Goal: Transaction & Acquisition: Purchase product/service

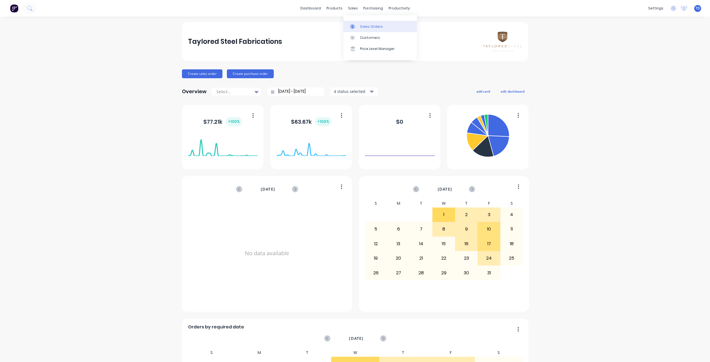
click at [365, 27] on div "Sales Orders" at bounding box center [371, 26] width 23 height 5
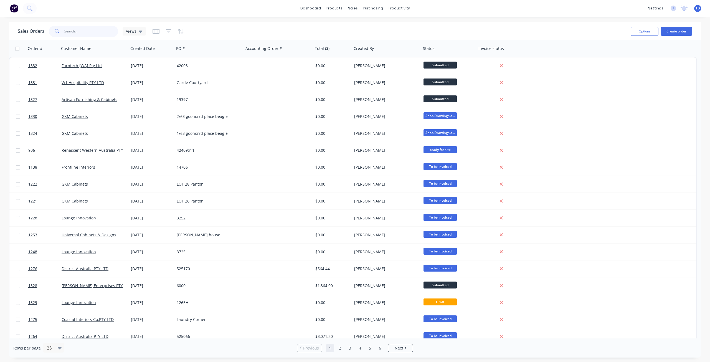
drag, startPoint x: 83, startPoint y: 33, endPoint x: 82, endPoint y: 30, distance: 3.7
click at [83, 31] on input "text" at bounding box center [91, 31] width 54 height 11
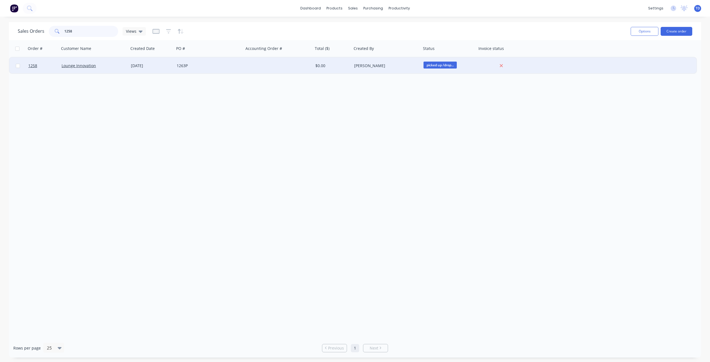
type input "1258"
click at [98, 64] on div "Lounge Innovation" at bounding box center [93, 66] width 62 height 6
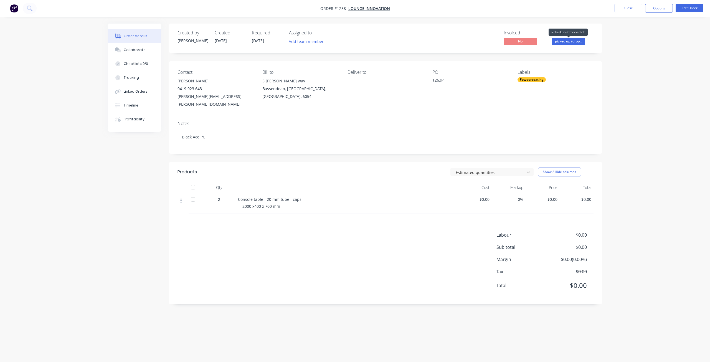
click at [566, 40] on span "picked up /drop..." at bounding box center [568, 41] width 33 height 7
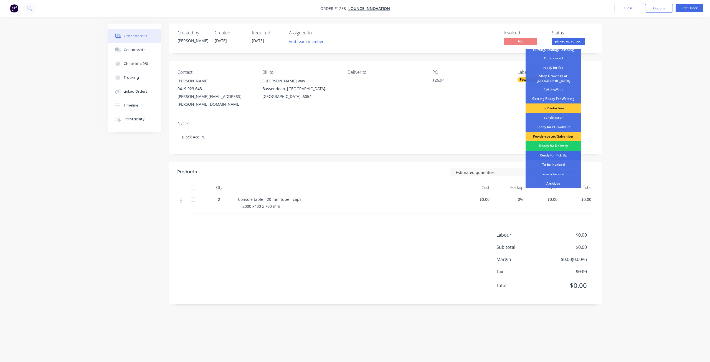
scroll to position [55, 0]
click at [615, 85] on div "Order details Collaborate Checklists 0/0 Tracking Linked Orders Timeline Profit…" at bounding box center [355, 181] width 710 height 362
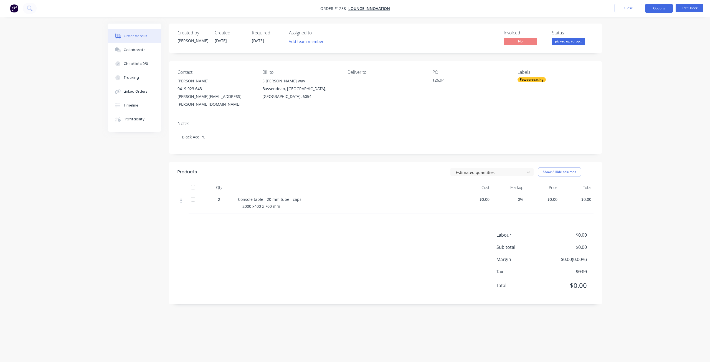
click at [655, 12] on button "Options" at bounding box center [659, 8] width 28 height 9
click at [632, 77] on div "Delivery Docket" at bounding box center [642, 78] width 51 height 8
click at [637, 56] on div "Without pricing" at bounding box center [642, 56] width 51 height 8
click at [623, 9] on button "Close" at bounding box center [629, 8] width 28 height 8
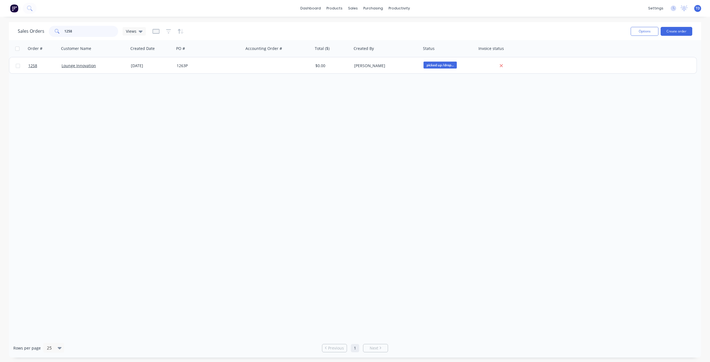
drag, startPoint x: 82, startPoint y: 31, endPoint x: -18, endPoint y: 27, distance: 99.7
click at [0, 27] on html "dashboard products sales purchasing productivity dashboard products Product Cat…" at bounding box center [355, 181] width 710 height 362
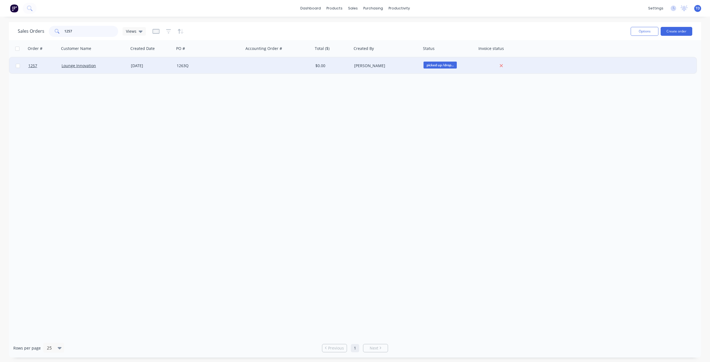
type input "1257"
click at [257, 66] on div at bounding box center [278, 65] width 69 height 17
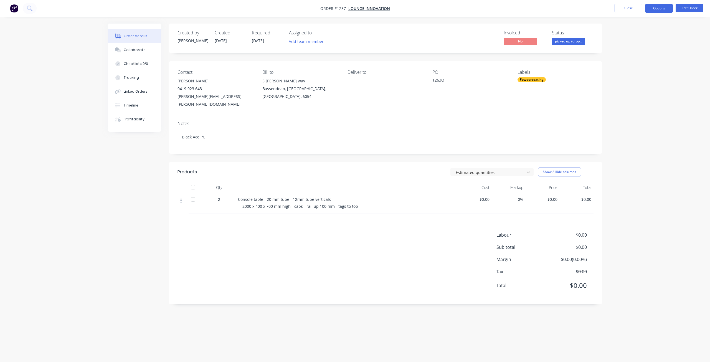
click at [659, 8] on button "Options" at bounding box center [659, 8] width 28 height 9
click at [635, 83] on button "Delivery Docket" at bounding box center [642, 77] width 61 height 11
click at [633, 59] on div "Without pricing" at bounding box center [642, 56] width 51 height 8
click at [632, 7] on button "Close" at bounding box center [629, 8] width 28 height 8
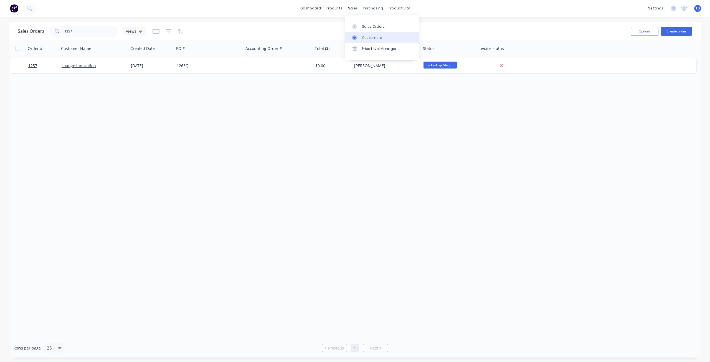
click at [362, 38] on div "Customers" at bounding box center [372, 37] width 20 height 5
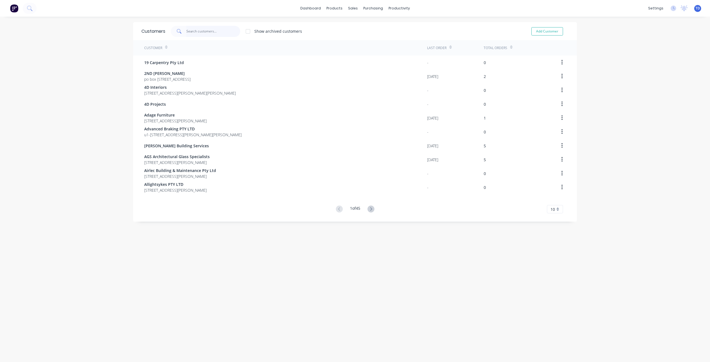
click at [206, 30] on input "text" at bounding box center [213, 31] width 54 height 11
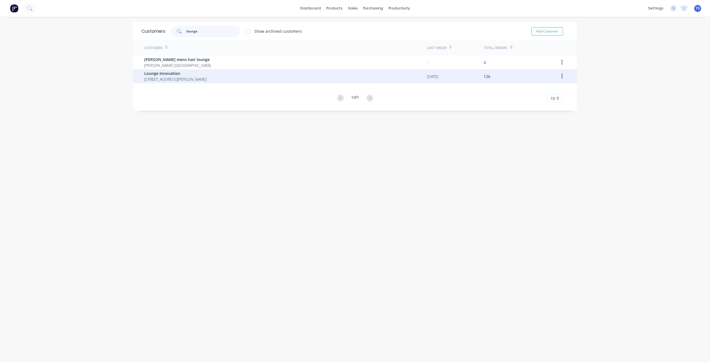
type input "lounge"
click at [187, 77] on span "[STREET_ADDRESS][PERSON_NAME]" at bounding box center [175, 79] width 62 height 6
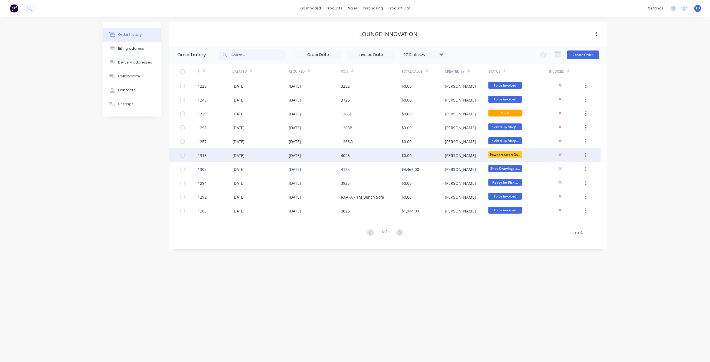
click at [423, 156] on div "$0.00" at bounding box center [423, 155] width 43 height 14
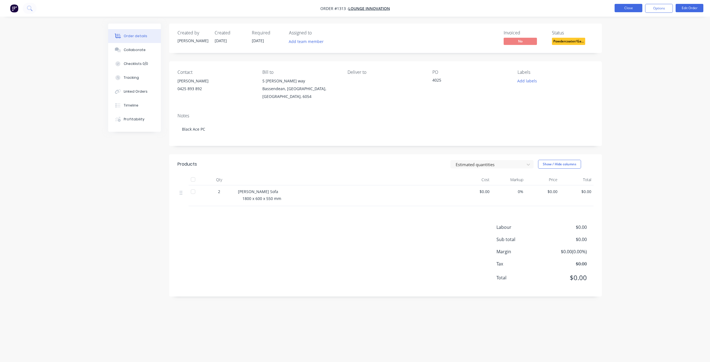
click at [633, 8] on button "Close" at bounding box center [629, 8] width 28 height 8
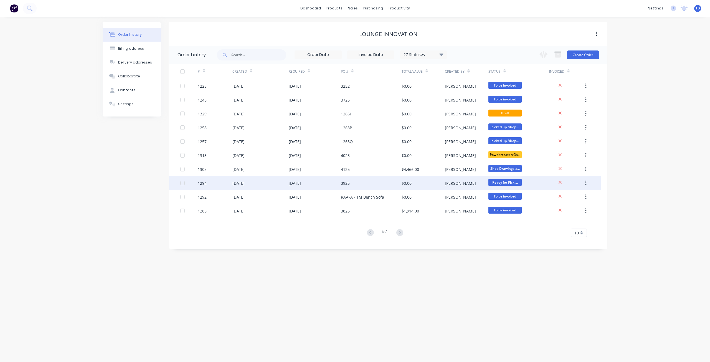
click at [461, 184] on div "[PERSON_NAME]" at bounding box center [466, 183] width 43 height 14
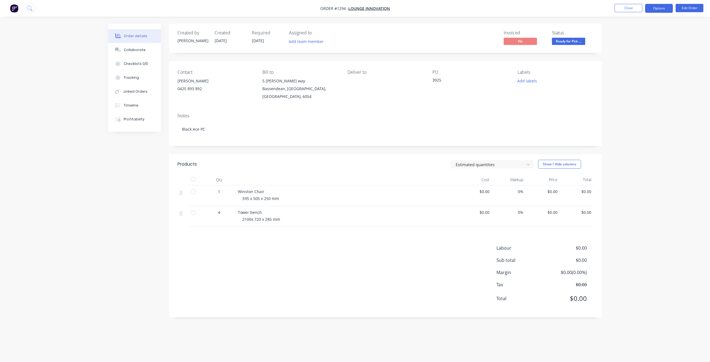
click at [661, 9] on button "Options" at bounding box center [659, 8] width 28 height 9
click at [637, 80] on div "Delivery Docket" at bounding box center [642, 78] width 51 height 8
click at [636, 53] on div "Without pricing" at bounding box center [642, 56] width 51 height 8
click at [628, 7] on button "Close" at bounding box center [629, 8] width 28 height 8
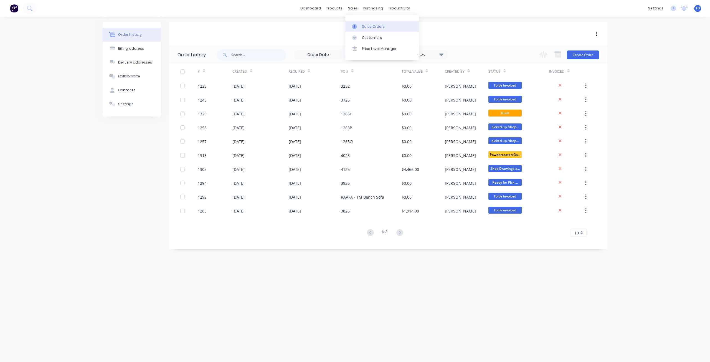
click at [357, 26] on div at bounding box center [356, 26] width 8 height 5
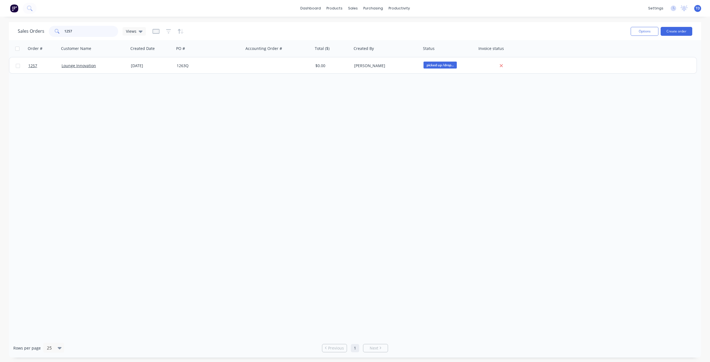
drag, startPoint x: 61, startPoint y: 33, endPoint x: 6, endPoint y: 40, distance: 55.4
click at [0, 39] on html "dashboard products sales purchasing productivity dashboard products Product Cat…" at bounding box center [355, 181] width 710 height 362
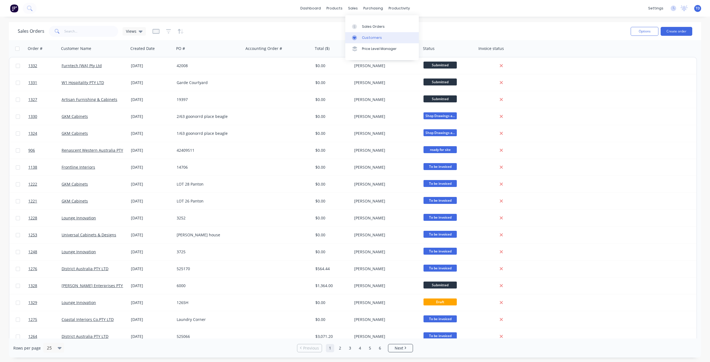
click at [361, 36] on link "Customers" at bounding box center [382, 37] width 74 height 11
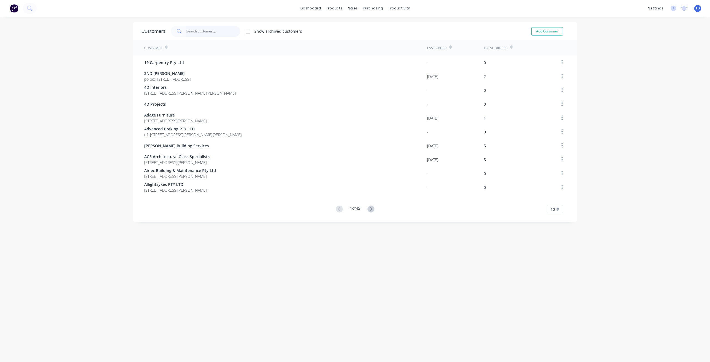
click at [211, 32] on input "text" at bounding box center [213, 31] width 54 height 11
type input "a"
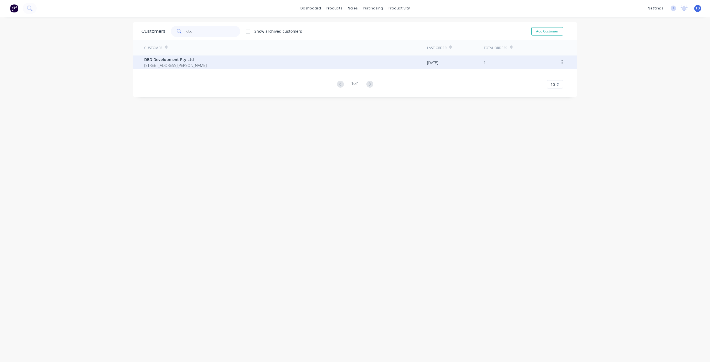
type input "dbd"
click at [178, 64] on span "[STREET_ADDRESS][PERSON_NAME]" at bounding box center [175, 65] width 62 height 6
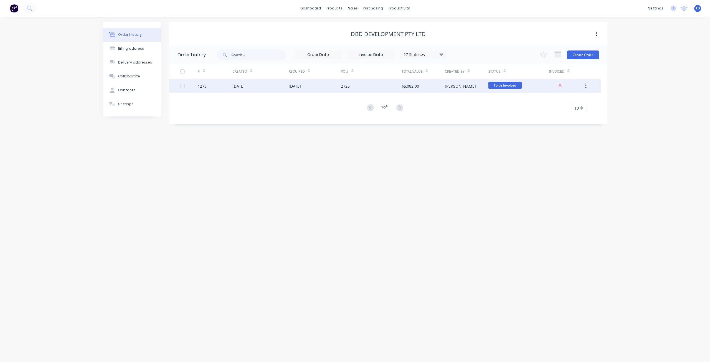
click at [237, 85] on div "[DATE]" at bounding box center [238, 86] width 12 height 6
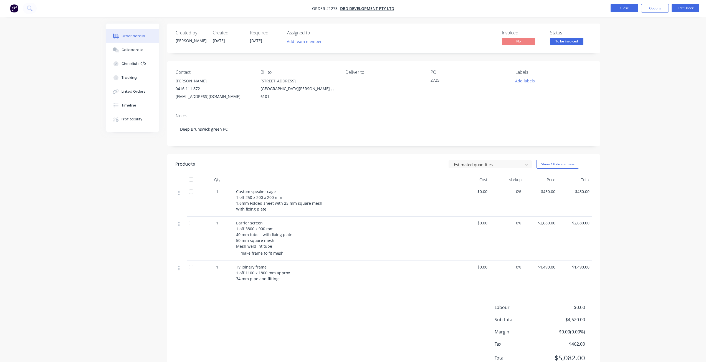
click at [624, 9] on button "Close" at bounding box center [625, 8] width 28 height 8
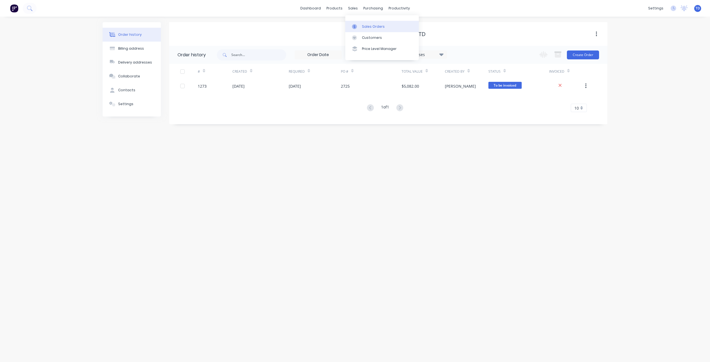
click at [356, 27] on icon at bounding box center [354, 26] width 5 height 5
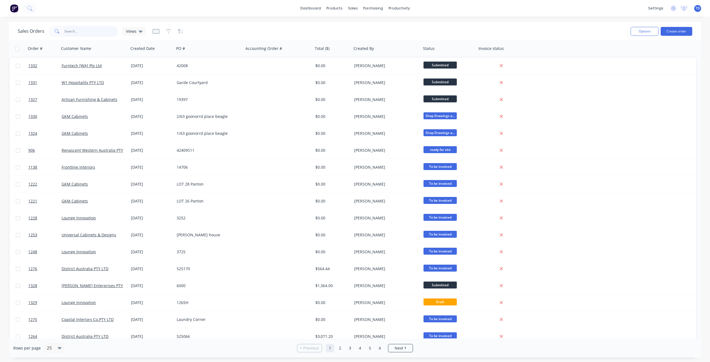
drag, startPoint x: 85, startPoint y: 32, endPoint x: 84, endPoint y: 29, distance: 3.5
click at [85, 31] on input "text" at bounding box center [91, 31] width 54 height 11
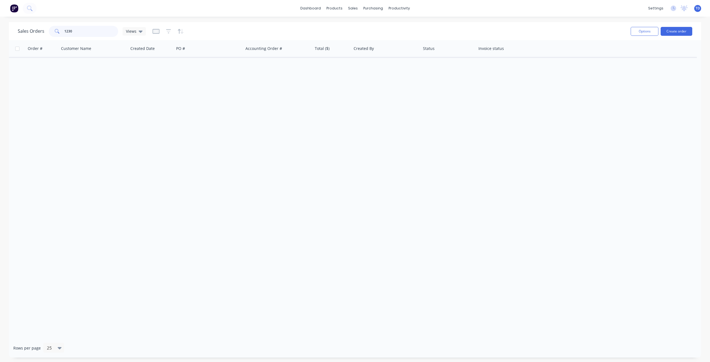
click at [67, 29] on input "1230" at bounding box center [91, 31] width 54 height 11
click at [67, 31] on input "1330" at bounding box center [91, 31] width 54 height 11
drag, startPoint x: 72, startPoint y: 30, endPoint x: 68, endPoint y: 29, distance: 4.5
click at [68, 29] on input "1330" at bounding box center [91, 31] width 54 height 11
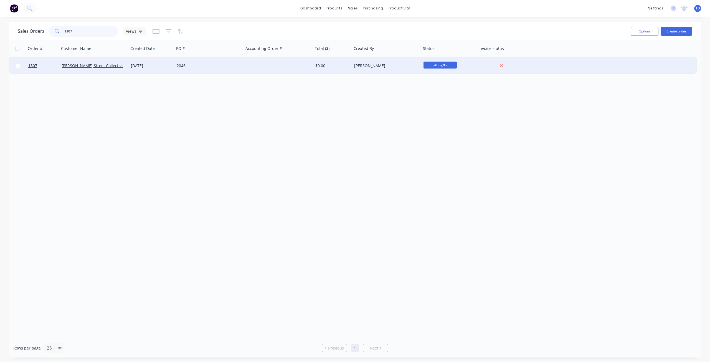
type input "1307"
click at [123, 67] on div "[PERSON_NAME] Street Collective" at bounding box center [93, 66] width 62 height 6
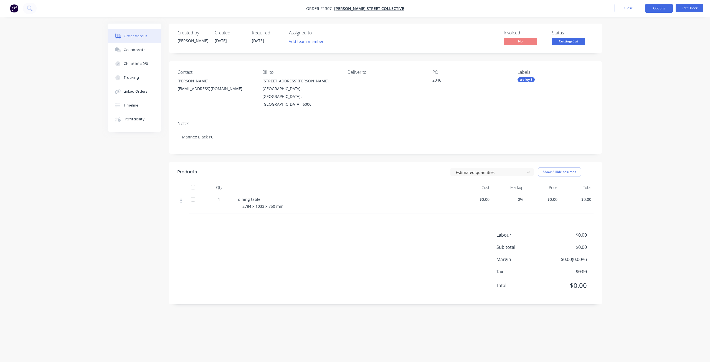
click at [666, 7] on button "Options" at bounding box center [659, 8] width 28 height 9
click at [633, 101] on div "Purchase Products" at bounding box center [642, 100] width 51 height 8
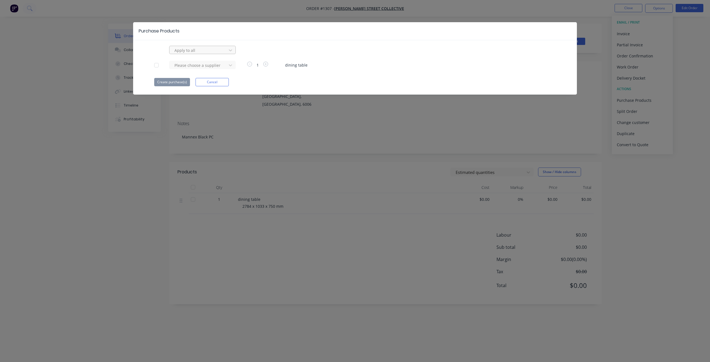
click at [206, 49] on div at bounding box center [199, 50] width 50 height 7
type input "ray"
click at [197, 64] on div "raynbow powder coating" at bounding box center [202, 62] width 67 height 10
click at [178, 81] on button "Create purchase(s)" at bounding box center [172, 82] width 36 height 8
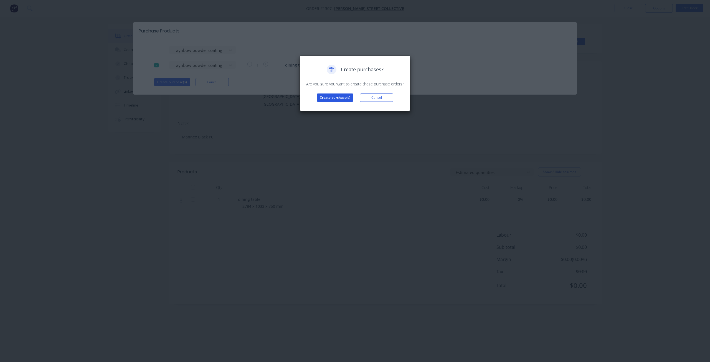
click at [342, 98] on button "Create purchase(s)" at bounding box center [335, 97] width 37 height 8
click at [340, 107] on button "View purchase(s)" at bounding box center [334, 106] width 33 height 8
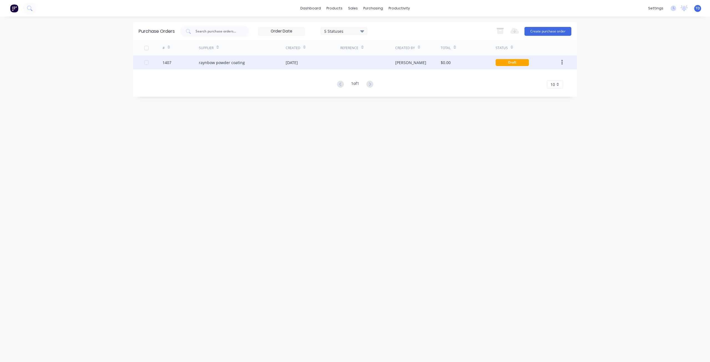
click at [235, 65] on div "raynbow powder coating" at bounding box center [222, 63] width 46 height 6
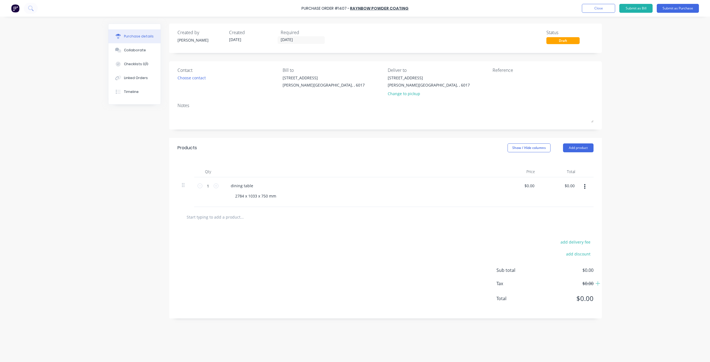
drag, startPoint x: 577, startPoint y: 148, endPoint x: 576, endPoint y: 153, distance: 5.7
click at [577, 148] on button "Add product" at bounding box center [578, 147] width 31 height 9
drag, startPoint x: 562, startPoint y: 175, endPoint x: 557, endPoint y: 176, distance: 4.6
click at [561, 175] on div "Basic product" at bounding box center [567, 173] width 43 height 8
drag, startPoint x: 224, startPoint y: 184, endPoint x: 174, endPoint y: 185, distance: 49.7
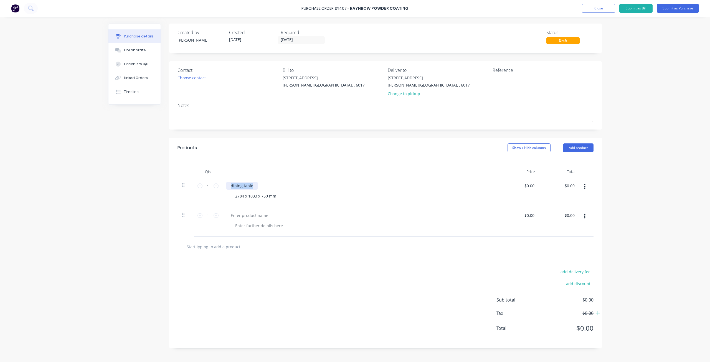
click at [174, 185] on div "Qty Price Total 1 1 dining table 2784 x 1033 x 750 mm $0.00 $0.00 $0.00 $0.00 1…" at bounding box center [385, 197] width 433 height 79
drag, startPoint x: 276, startPoint y: 197, endPoint x: 258, endPoint y: 191, distance: 18.9
click at [258, 191] on div "flat frame 2784 x 1033 x 750 mm" at bounding box center [360, 192] width 277 height 30
drag, startPoint x: 256, startPoint y: 195, endPoint x: 238, endPoint y: 196, distance: 17.8
click at [225, 192] on div "flat frame 2784 x 1033" at bounding box center [360, 192] width 277 height 30
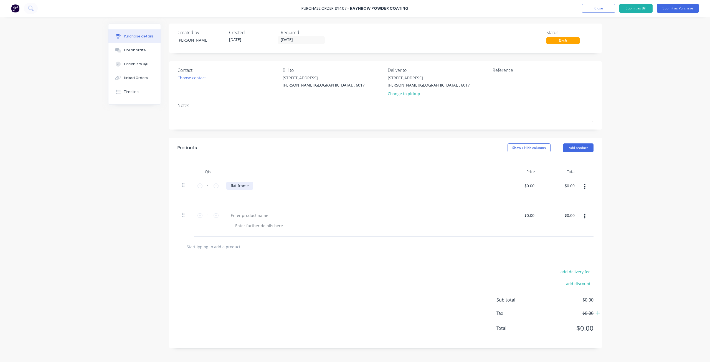
drag, startPoint x: 250, startPoint y: 185, endPoint x: 252, endPoint y: 188, distance: 3.5
click at [250, 186] on div "flat frame" at bounding box center [239, 186] width 27 height 8
click at [249, 214] on div at bounding box center [249, 215] width 46 height 8
click at [252, 197] on div at bounding box center [259, 196] width 57 height 8
click at [258, 227] on div at bounding box center [259, 226] width 57 height 8
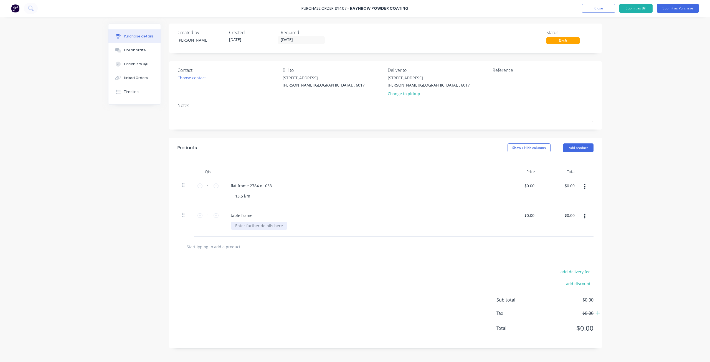
click at [257, 227] on div at bounding box center [259, 226] width 57 height 8
click at [255, 215] on div "table frame" at bounding box center [241, 215] width 31 height 8
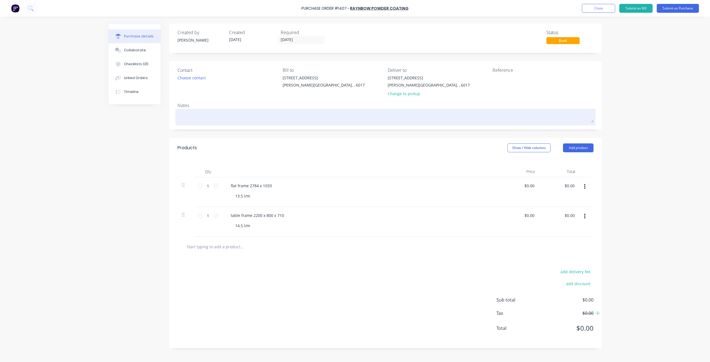
click at [195, 120] on textarea at bounding box center [386, 116] width 416 height 12
type textarea "x"
type textarea "b"
type textarea "x"
type textarea "bl"
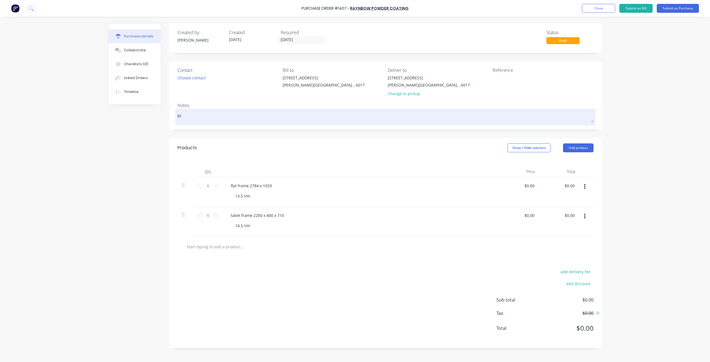
type textarea "x"
type textarea "bla"
type textarea "x"
type textarea "blac"
type textarea "x"
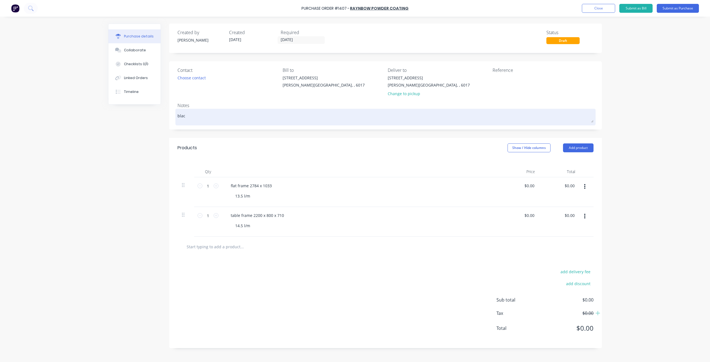
type textarea "black"
type textarea "x"
type textarea "black"
type textarea "x"
type textarea "black m"
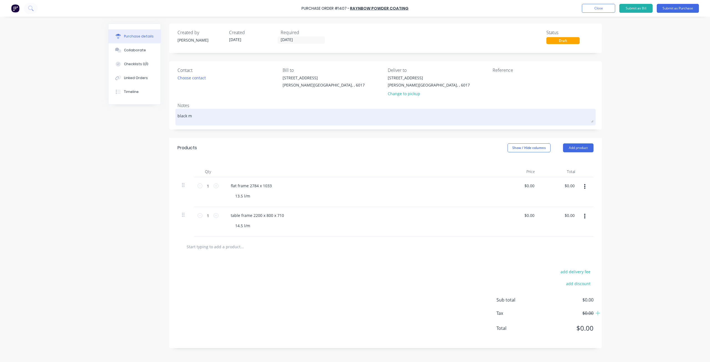
type textarea "x"
type textarea "black ma"
type textarea "x"
type textarea "black man"
type textarea "x"
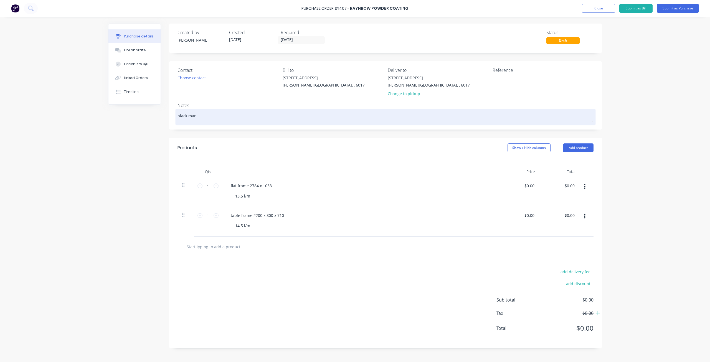
type textarea "black [PERSON_NAME]"
type textarea "x"
type textarea "black manne"
type textarea "x"
type textarea "black mannex"
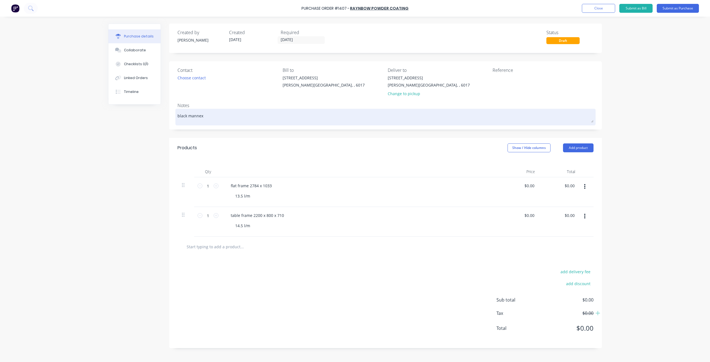
type textarea "x"
type textarea "black mannex"
type textarea "x"
type textarea "black mannex p"
type textarea "x"
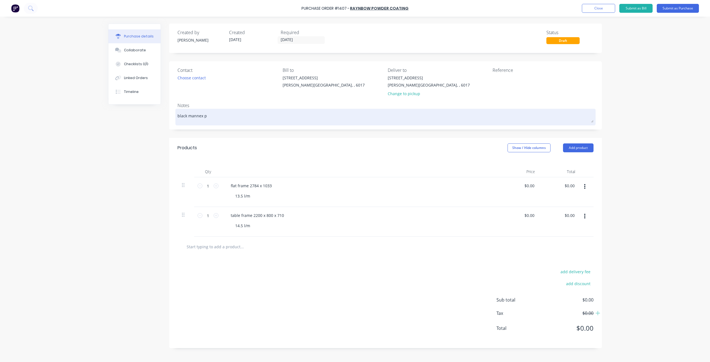
type textarea "black mannex po"
type textarea "x"
type textarea "black mannex pow"
type textarea "x"
type textarea "black mannex powd"
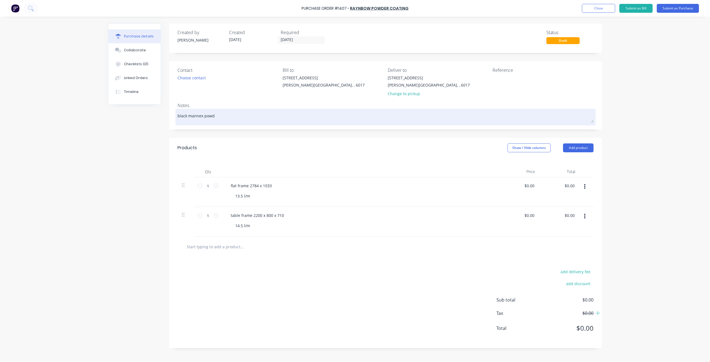
type textarea "x"
type textarea "black mannex powde"
type textarea "x"
type textarea "black mannex powder"
type textarea "x"
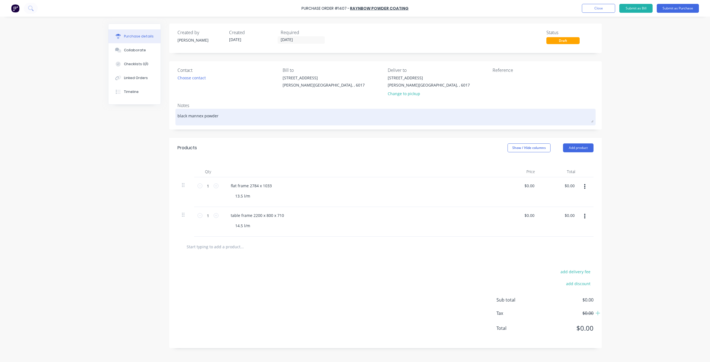
type textarea "black mannex powder"
type textarea "x"
type textarea "black mannex powder c"
type textarea "x"
type textarea "black mannex powder co"
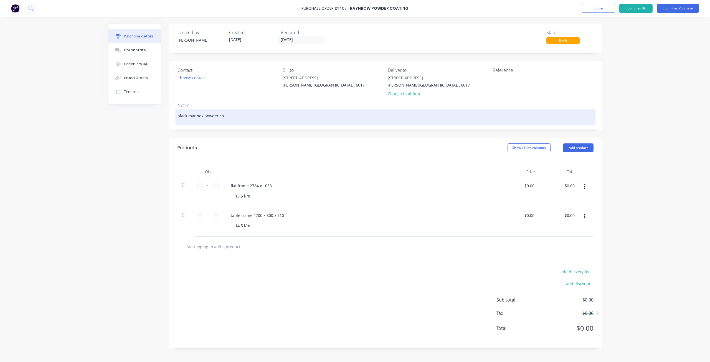
type textarea "x"
type textarea "black mannex powder coa"
type textarea "x"
type textarea "black mannex powder coat"
type textarea "x"
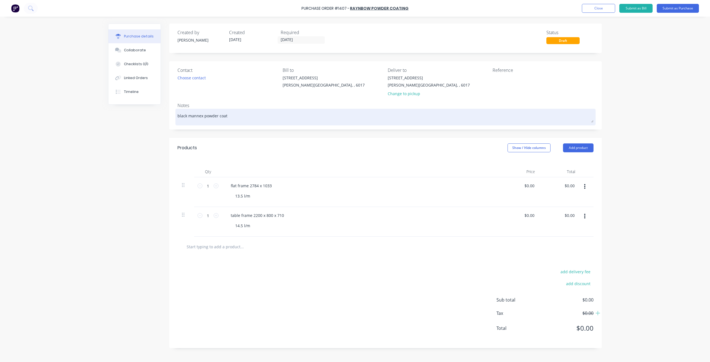
type textarea "black mannex powder coat"
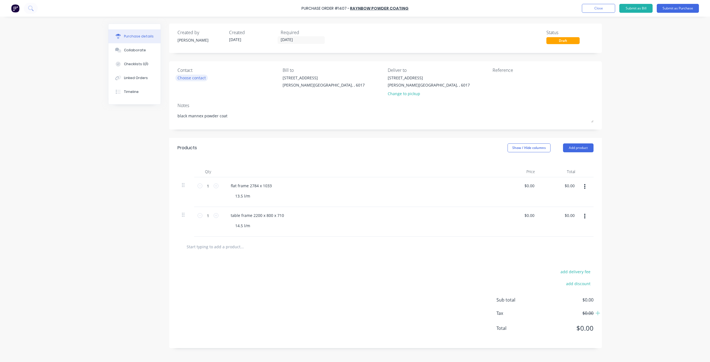
type textarea "x"
type textarea "black mannex powder coat"
drag, startPoint x: 195, startPoint y: 117, endPoint x: 192, endPoint y: 76, distance: 40.9
click at [192, 76] on div "Choose contact" at bounding box center [192, 78] width 28 height 6
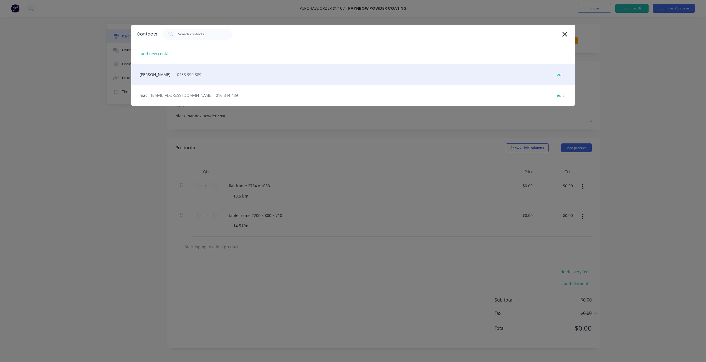
click at [189, 78] on div "andy - - 0438 990 889 edit" at bounding box center [353, 74] width 444 height 21
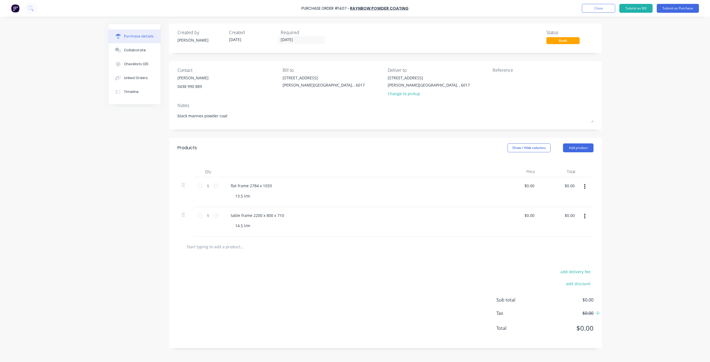
click at [409, 96] on div "Change to pickup" at bounding box center [429, 94] width 82 height 6
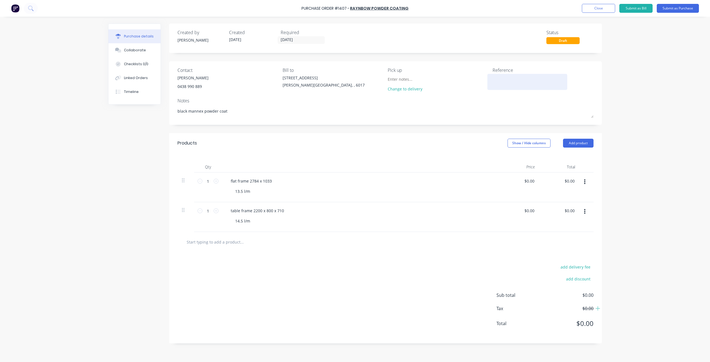
click at [507, 79] on textarea at bounding box center [527, 81] width 69 height 12
click at [537, 88] on div at bounding box center [527, 82] width 69 height 14
type textarea "x"
drag, startPoint x: 498, startPoint y: 75, endPoint x: 506, endPoint y: 80, distance: 9.4
click at [504, 80] on div "Contact [PERSON_NAME] [PHONE_NUMBER] Bill to [STREET_ADDRESS][PERSON_NAME] Pick…" at bounding box center [386, 81] width 416 height 28
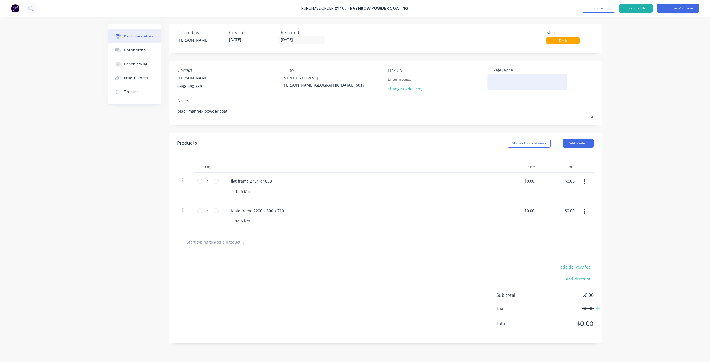
click at [506, 80] on textarea at bounding box center [527, 81] width 69 height 12
type textarea "[PERSON_NAME] #"
type textarea "x"
type textarea "[PERSON_NAME] #1"
type textarea "x"
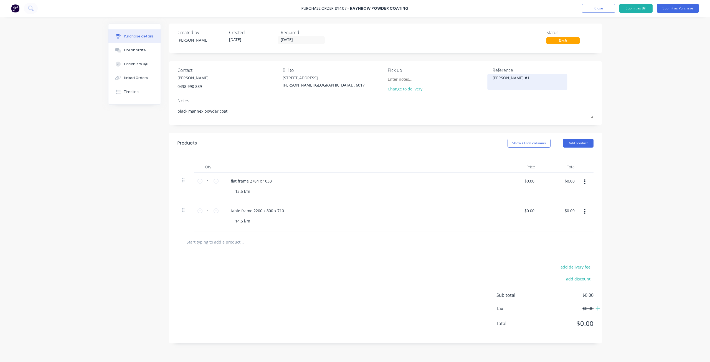
type textarea "[PERSON_NAME] #13"
type textarea "x"
type textarea "[PERSON_NAME] #130"
type textarea "x"
type textarea "[PERSON_NAME] #1307"
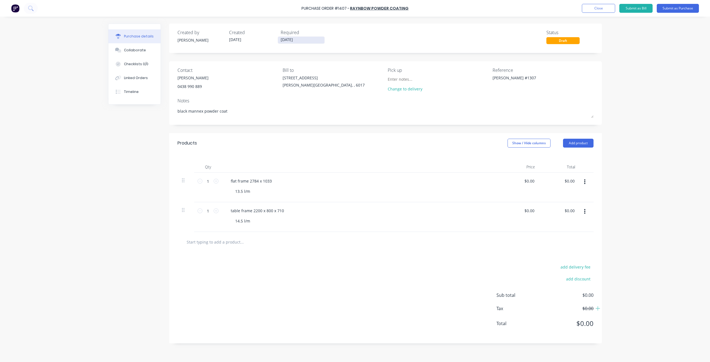
type textarea "x"
type textarea "[PERSON_NAME] #1307"
click at [295, 42] on input "[DATE]" at bounding box center [301, 40] width 47 height 7
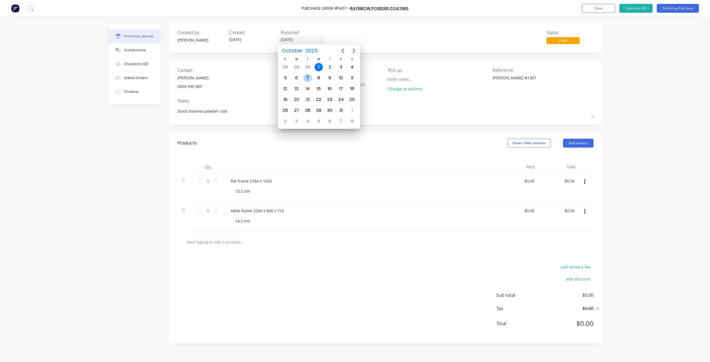
click at [307, 77] on div "7" at bounding box center [308, 78] width 8 height 8
type textarea "x"
type input "[DATE]"
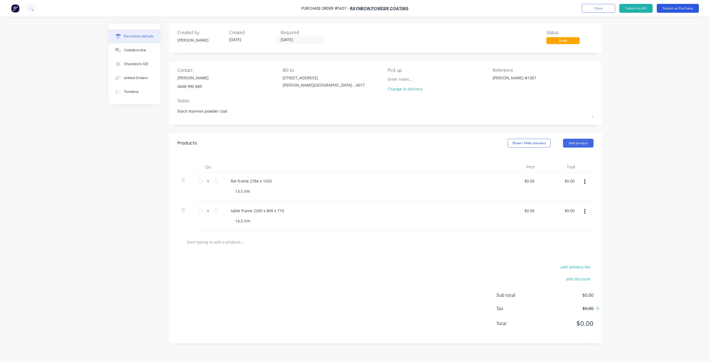
drag, startPoint x: 673, startPoint y: 9, endPoint x: 674, endPoint y: 6, distance: 3.2
click at [674, 6] on button "Submit as Purchase" at bounding box center [678, 8] width 42 height 9
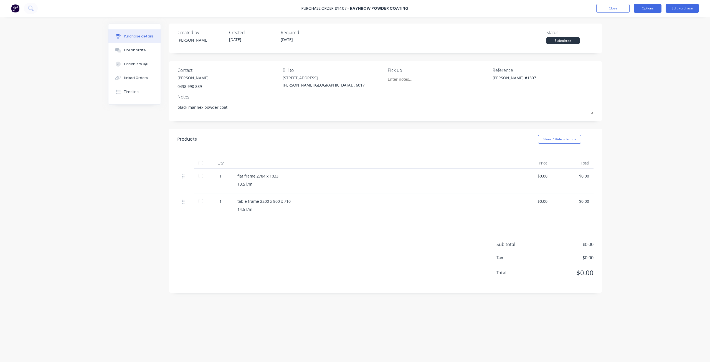
click at [643, 7] on button "Options" at bounding box center [648, 8] width 28 height 9
click at [631, 23] on div "Print / Email" at bounding box center [635, 23] width 43 height 8
click at [631, 43] on div "Without pricing" at bounding box center [635, 45] width 43 height 8
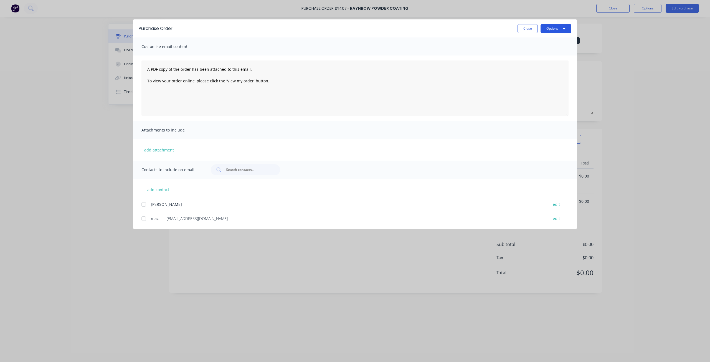
click at [552, 27] on button "Options" at bounding box center [556, 28] width 31 height 9
click at [540, 53] on div "Print" at bounding box center [545, 54] width 43 height 8
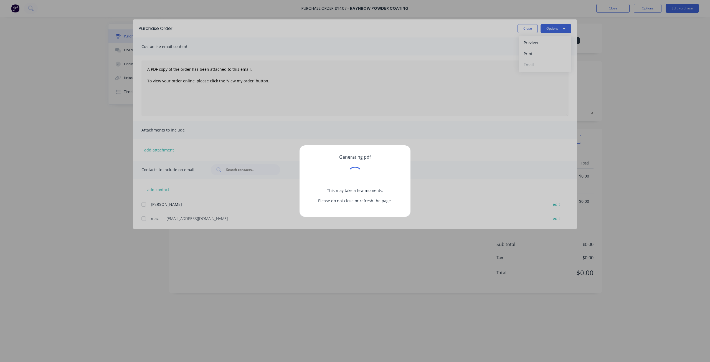
type textarea "x"
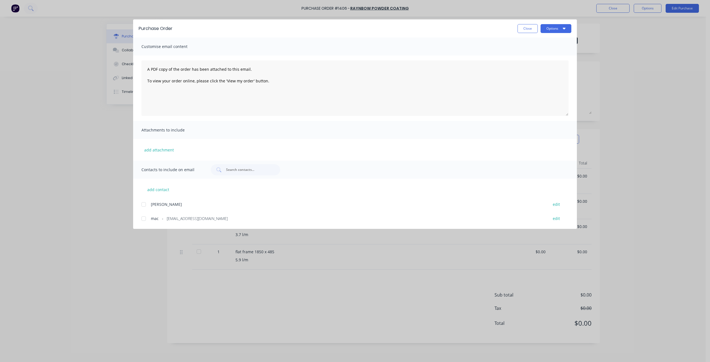
drag, startPoint x: 524, startPoint y: 28, endPoint x: 593, endPoint y: 17, distance: 69.6
click at [525, 28] on button "Close" at bounding box center [528, 28] width 20 height 9
type textarea "x"
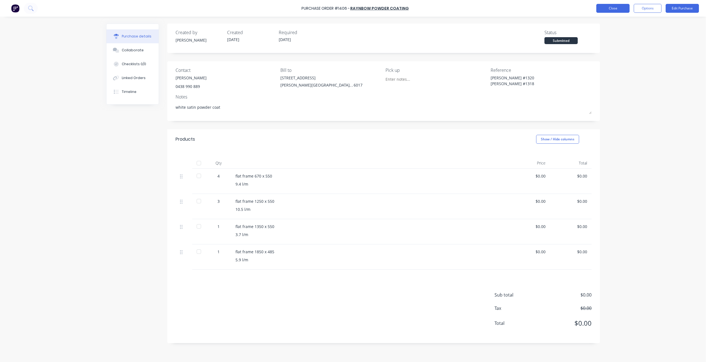
click at [610, 8] on button "Close" at bounding box center [612, 8] width 33 height 9
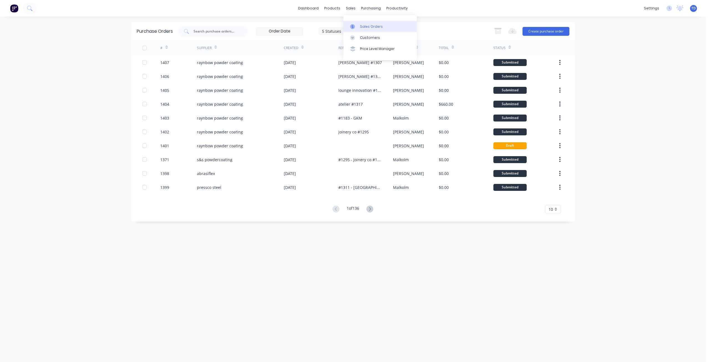
click at [357, 26] on div at bounding box center [354, 26] width 8 height 5
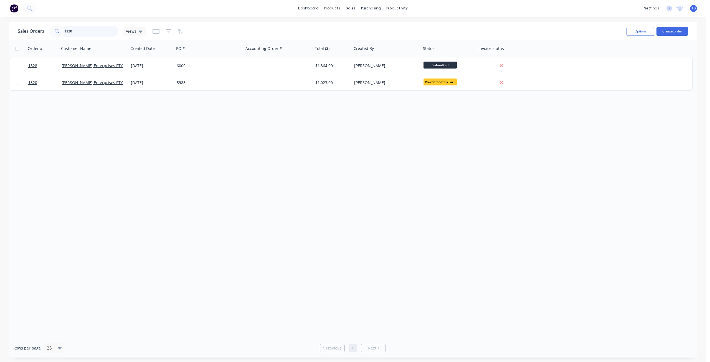
drag, startPoint x: 76, startPoint y: 31, endPoint x: 25, endPoint y: 27, distance: 51.1
click at [25, 27] on div "Sales Orders 1320 Views" at bounding box center [82, 31] width 128 height 11
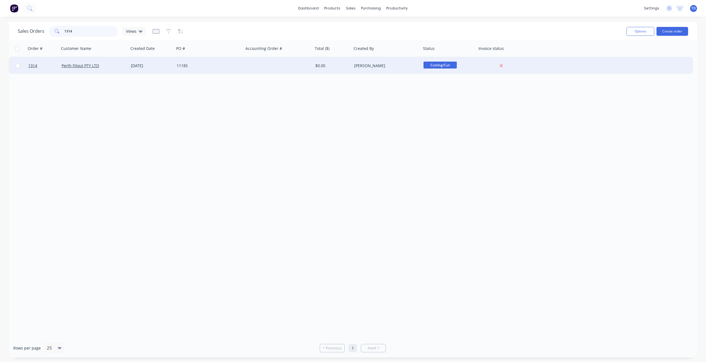
type input "1314"
click at [104, 70] on div "Perth Fitout PTY LTD" at bounding box center [93, 65] width 69 height 17
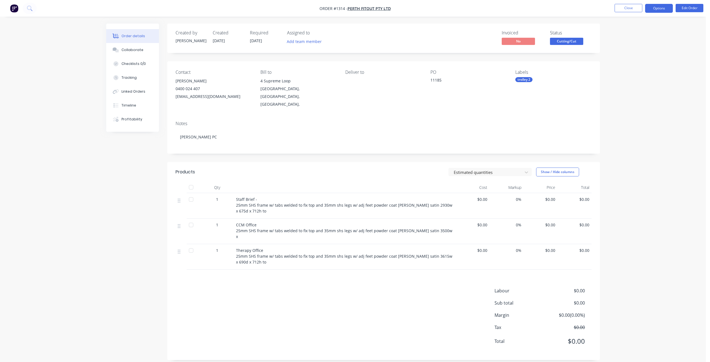
click at [654, 9] on button "Options" at bounding box center [659, 8] width 28 height 9
click at [634, 101] on div "Purchase Products" at bounding box center [642, 100] width 51 height 8
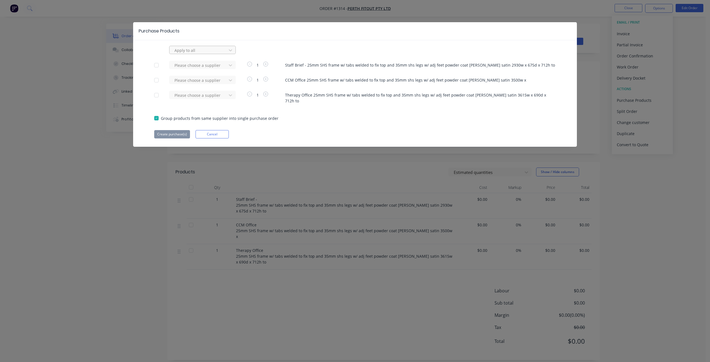
click at [201, 50] on div at bounding box center [199, 50] width 50 height 7
type input "rayn"
click at [171, 130] on button "Create purchase(s)" at bounding box center [172, 134] width 36 height 8
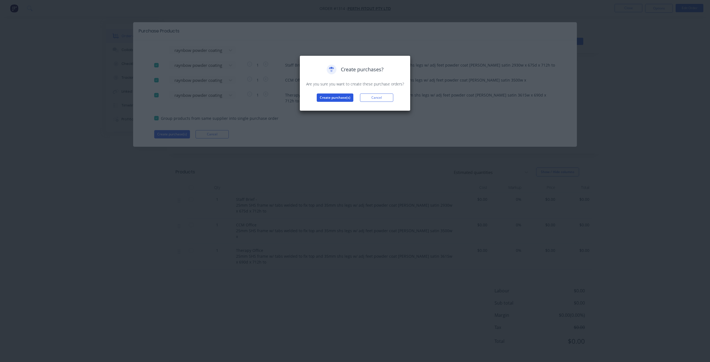
click at [338, 96] on button "Create purchase(s)" at bounding box center [335, 97] width 37 height 8
click at [344, 106] on button "View purchase(s)" at bounding box center [334, 106] width 33 height 8
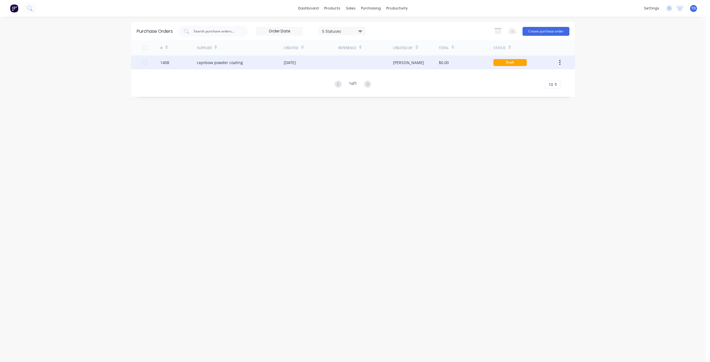
click at [224, 61] on div "raynbow powder coating" at bounding box center [220, 63] width 46 height 6
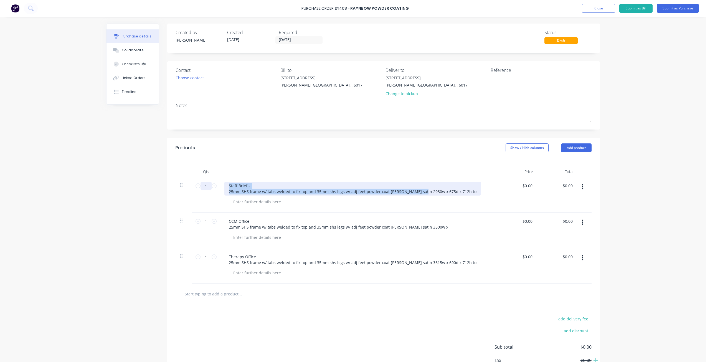
drag, startPoint x: 414, startPoint y: 192, endPoint x: 203, endPoint y: 182, distance: 211.6
click at [203, 182] on div "1 1 Staff Brief - 25mm SHS frame w/ tabs welded to fix top and 35mm shs legs w/…" at bounding box center [384, 195] width 416 height 36
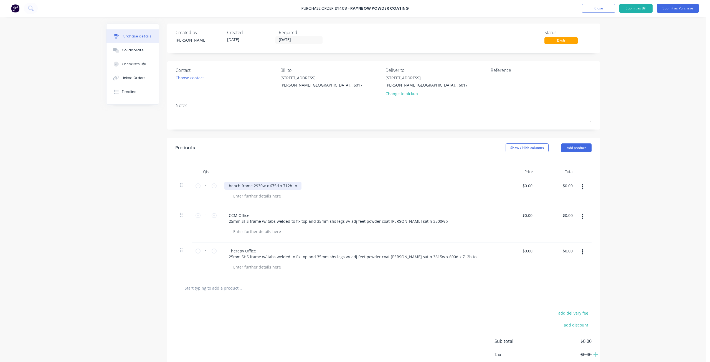
click at [262, 185] on div "bench frame 2930w x 675d x 712h to" at bounding box center [262, 186] width 77 height 8
click at [247, 198] on div at bounding box center [257, 196] width 57 height 8
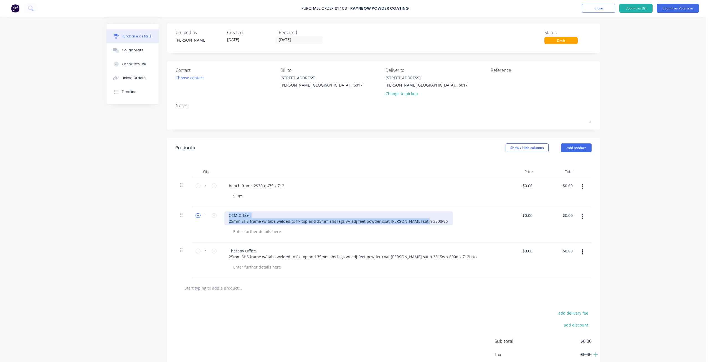
drag, startPoint x: 415, startPoint y: 222, endPoint x: 197, endPoint y: 217, distance: 218.1
click at [197, 217] on div "1 1 CCM Office 25mm SHS frame w/ tabs welded to fix top and 35mm shs legs w/ ad…" at bounding box center [384, 225] width 416 height 36
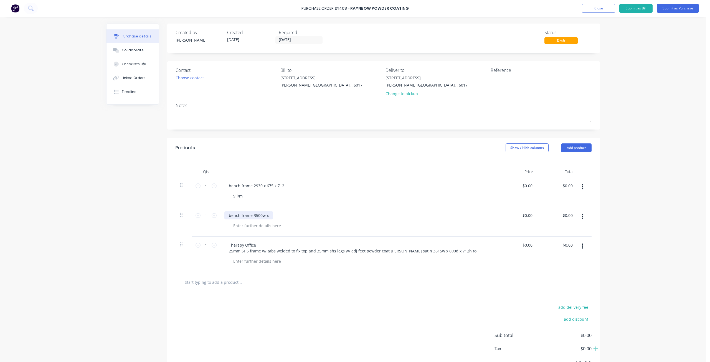
click at [268, 216] on div "bench frame 3500w x" at bounding box center [248, 215] width 49 height 8
drag, startPoint x: 282, startPoint y: 184, endPoint x: 275, endPoint y: 180, distance: 8.2
click at [275, 180] on div "bench frame 2930 x 675 x 712 9 l/m" at bounding box center [358, 192] width 277 height 30
click at [270, 224] on div at bounding box center [257, 226] width 57 height 8
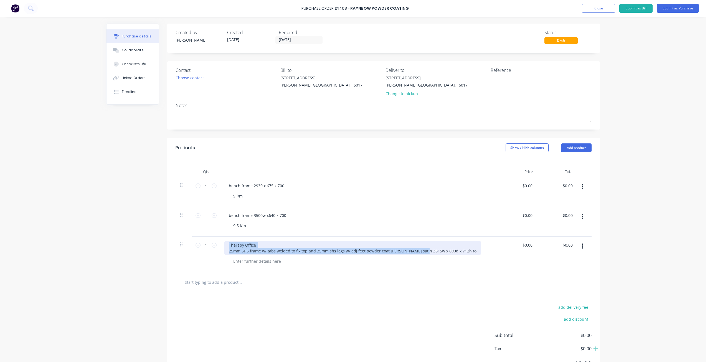
drag, startPoint x: 415, startPoint y: 251, endPoint x: 218, endPoint y: 240, distance: 197.3
click at [218, 241] on div "1 1 Therapy Office 25mm SHS frame w/ tabs welded to fix top and 35mm shs legs w…" at bounding box center [384, 255] width 416 height 36
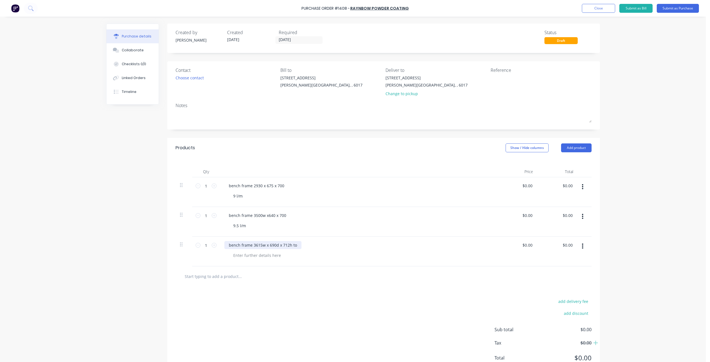
click at [261, 245] on div "bench frame 3615w x 690d x 712h to" at bounding box center [262, 245] width 77 height 8
click at [259, 216] on div "bench frame 3500w x640 x 700" at bounding box center [257, 215] width 66 height 8
click at [270, 245] on div "bench frame 3615 x 690d x 712h to" at bounding box center [261, 245] width 74 height 8
click at [281, 245] on div "bench frame 3615 x 690 x 712h to" at bounding box center [260, 245] width 72 height 8
click at [267, 257] on div at bounding box center [257, 255] width 57 height 8
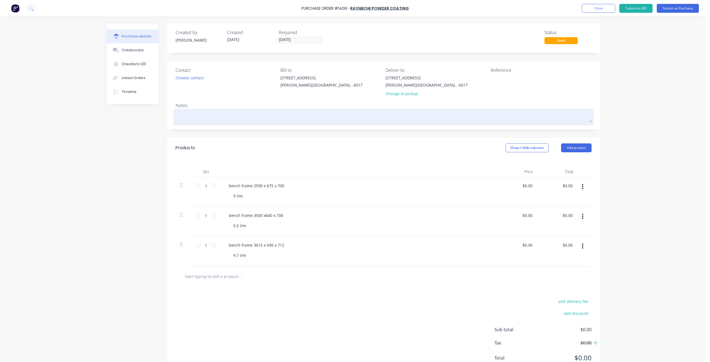
click at [191, 116] on textarea at bounding box center [384, 116] width 416 height 12
type textarea "x"
type textarea "s"
type textarea "x"
type textarea "sh"
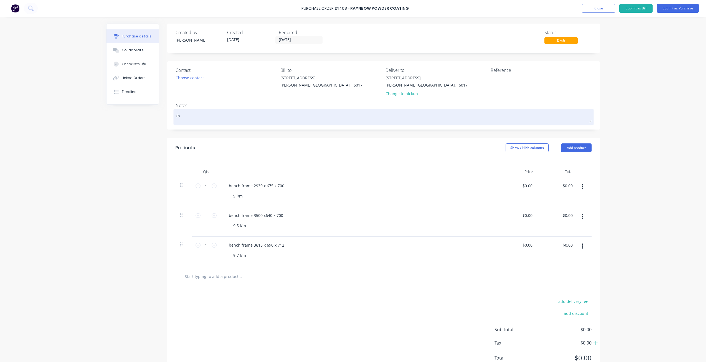
type textarea "x"
type textarea "sho"
type textarea "x"
type textarea "shoj"
type textarea "x"
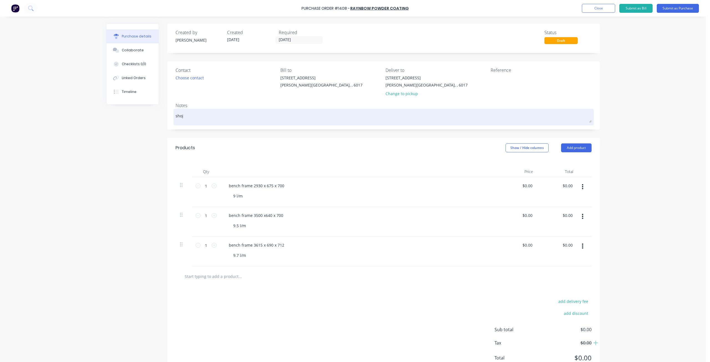
type textarea "shoji"
type textarea "x"
type textarea "shoji"
type textarea "x"
type textarea "shoji w"
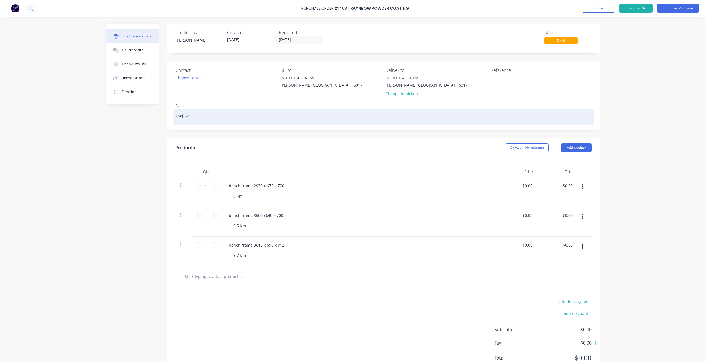
type textarea "x"
type textarea "shoji wh"
type textarea "x"
type textarea "shoji whi"
type textarea "x"
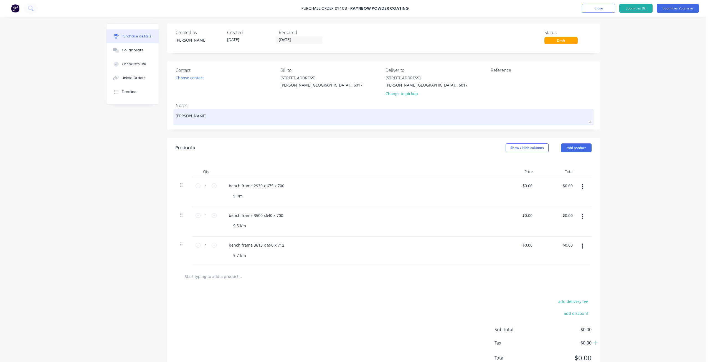
type textarea "shoji whit"
type textarea "x"
type textarea "shoji white"
type textarea "x"
type textarea "shoji white"
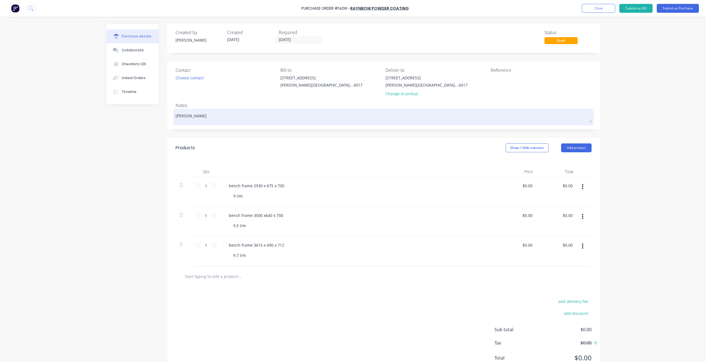
type textarea "x"
type textarea "shoji white s"
type textarea "x"
type textarea "shoji white sa"
type textarea "x"
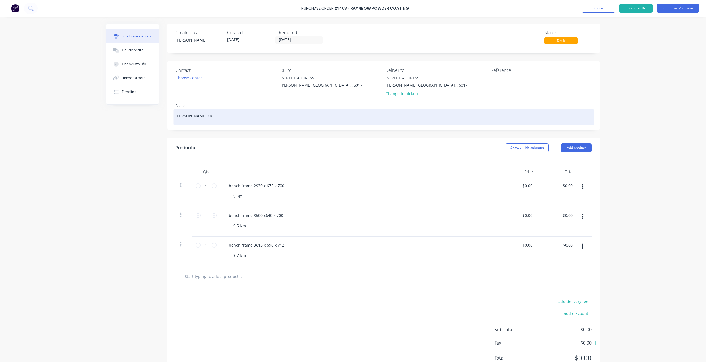
type textarea "shoji white sat"
type textarea "x"
type textarea "shoji white sati"
type textarea "x"
type textarea "shoji white satin"
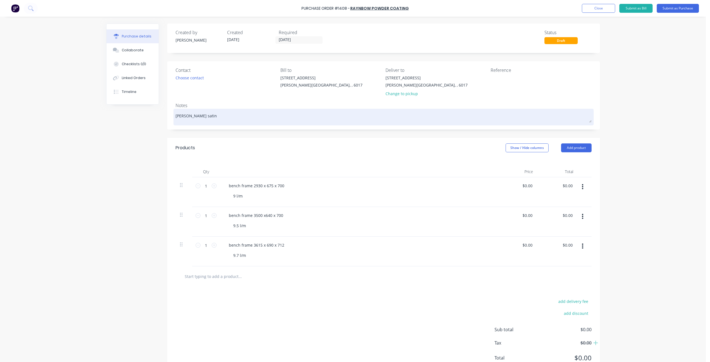
type textarea "x"
type textarea "shoji white satin"
type textarea "x"
type textarea "shoji white satin p"
type textarea "x"
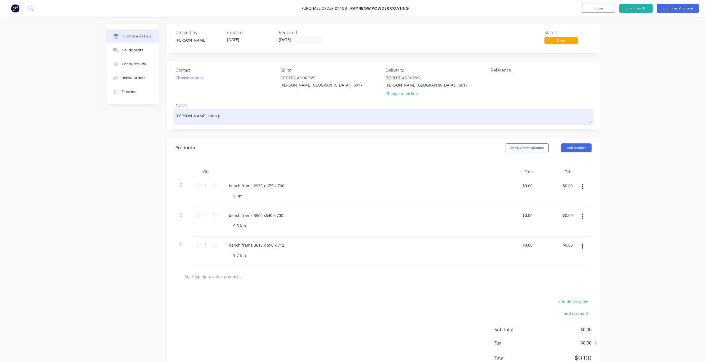
type textarea "shoji white satin po"
type textarea "x"
type textarea "shoji white satin pow"
type textarea "x"
type textarea "shoji white satin powd"
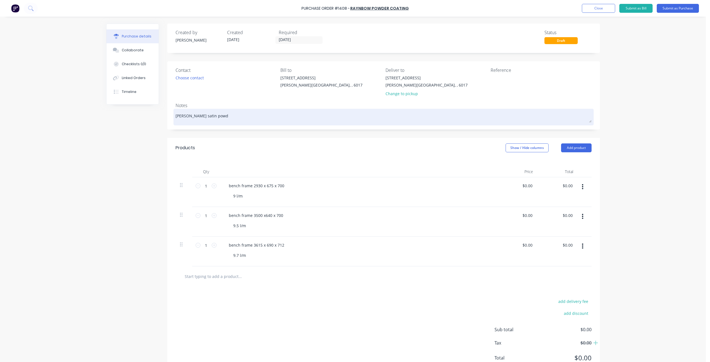
type textarea "x"
type textarea "shoji white satin powde"
type textarea "x"
type textarea "shoji white satin powder"
type textarea "x"
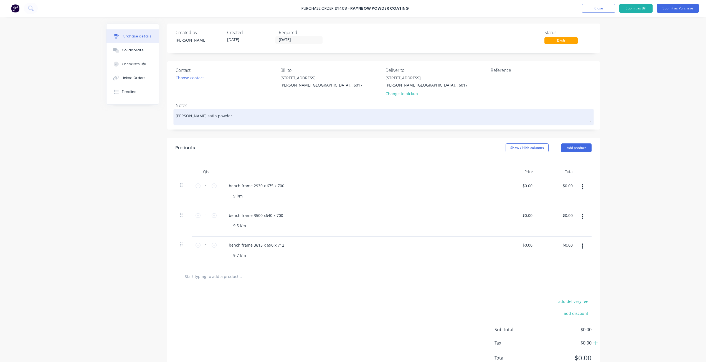
type textarea "shoji white satin powder"
type textarea "x"
type textarea "shoji white satin powder c"
type textarea "x"
type textarea "shoji white satin powder co"
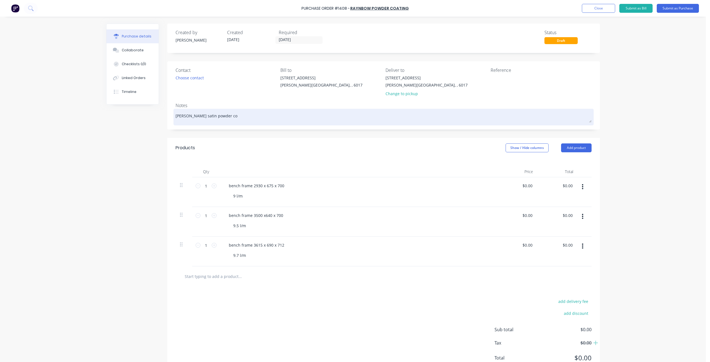
type textarea "x"
type textarea "shoji white satin powder coa"
type textarea "x"
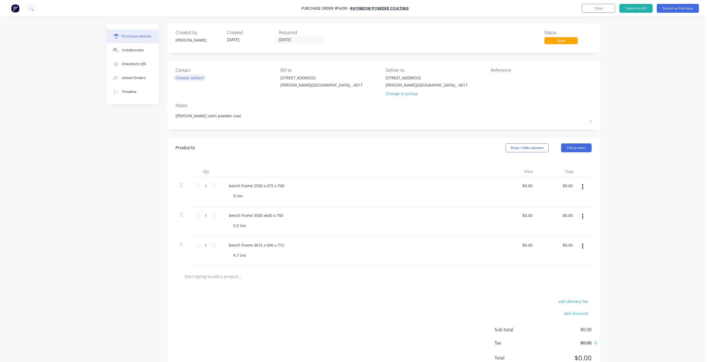
type textarea "shoji white satin powder coat"
type textarea "x"
type textarea "shoji white satin powder coat"
click at [192, 77] on div "Choose contact" at bounding box center [190, 78] width 28 height 6
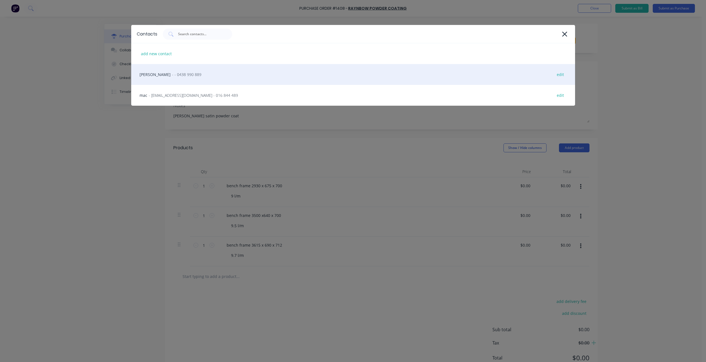
click at [192, 77] on div "andy - - 0438 990 889 edit" at bounding box center [353, 74] width 444 height 21
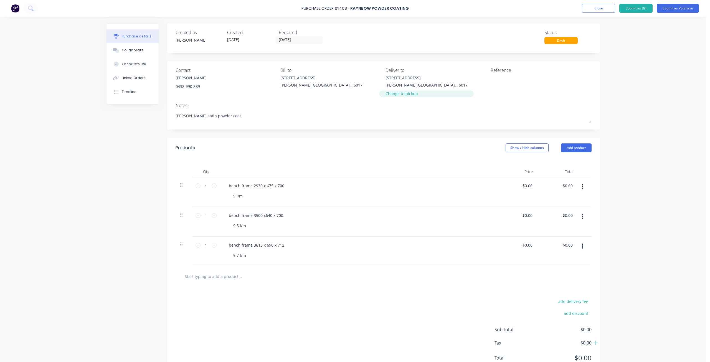
click at [397, 96] on div "Change to pickup" at bounding box center [427, 94] width 82 height 6
type textarea "x"
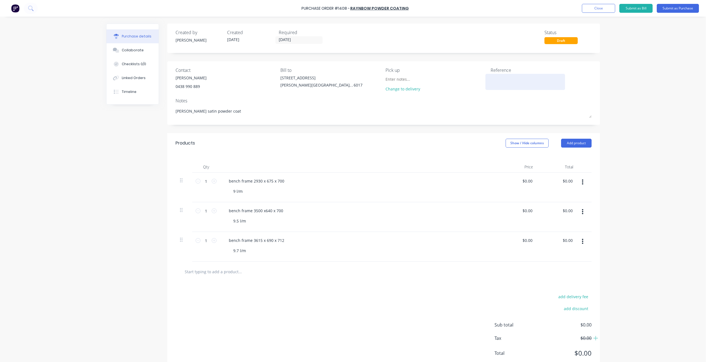
click at [502, 84] on textarea at bounding box center [525, 81] width 69 height 12
type textarea "perth fit out #"
type textarea "x"
type textarea "perth fit out #1"
type textarea "x"
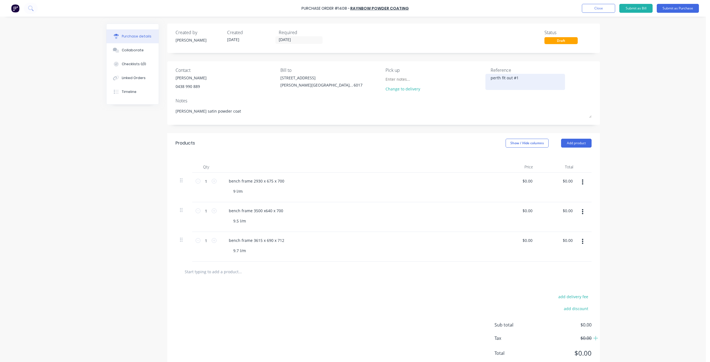
type textarea "perth fit out #13"
type textarea "x"
type textarea "perth fit out #131"
type textarea "x"
type textarea "perth fit out #1314"
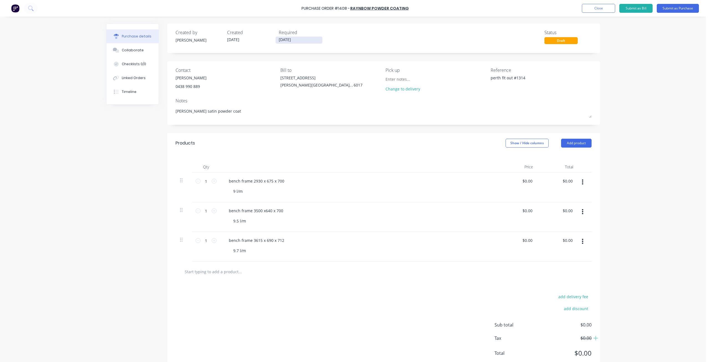
type textarea "x"
type textarea "perth fit out #1314"
click at [301, 39] on input "[DATE]" at bounding box center [299, 40] width 47 height 7
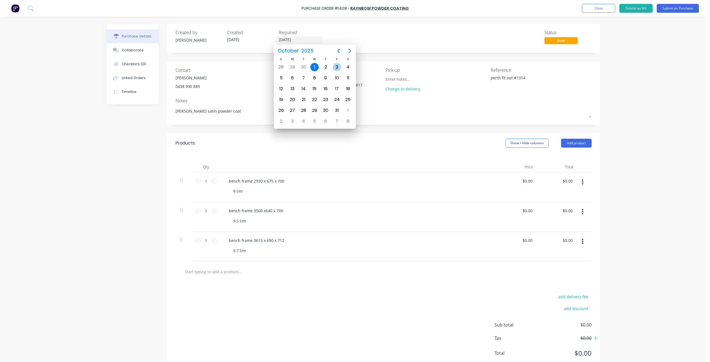
click at [338, 66] on div "3" at bounding box center [337, 67] width 8 height 8
type textarea "x"
type input "03/10/25"
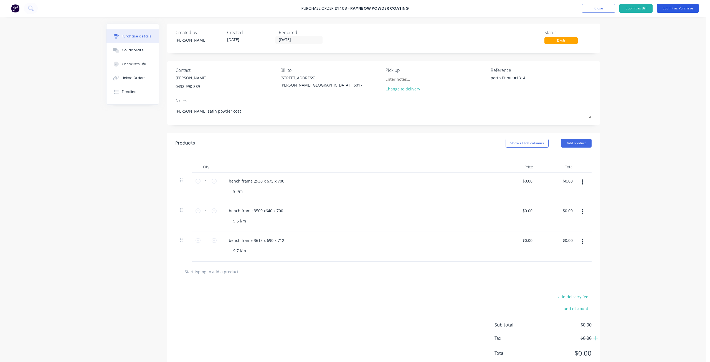
click at [681, 7] on button "Submit as Purchase" at bounding box center [678, 8] width 42 height 9
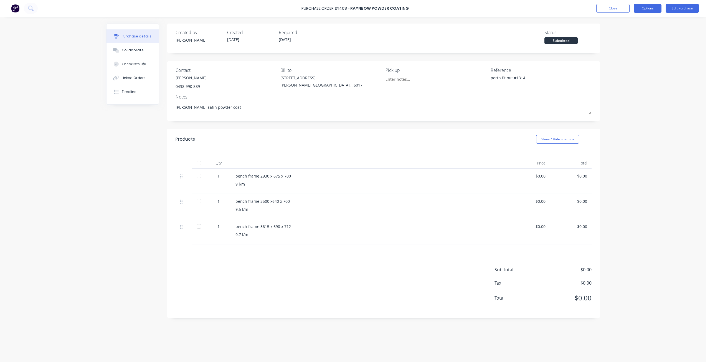
click at [644, 10] on button "Options" at bounding box center [648, 8] width 28 height 9
click at [630, 24] on div "Print / Email" at bounding box center [635, 23] width 43 height 8
click at [632, 45] on div "Without pricing" at bounding box center [635, 45] width 43 height 8
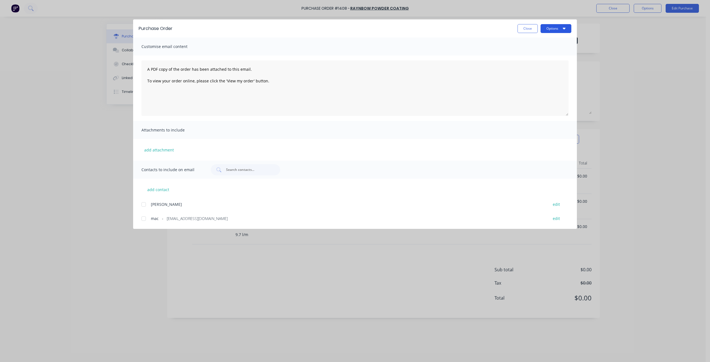
click at [552, 30] on button "Options" at bounding box center [556, 28] width 31 height 9
click at [543, 56] on div "Print" at bounding box center [545, 54] width 43 height 8
click at [526, 28] on button "Close" at bounding box center [528, 28] width 20 height 9
type textarea "x"
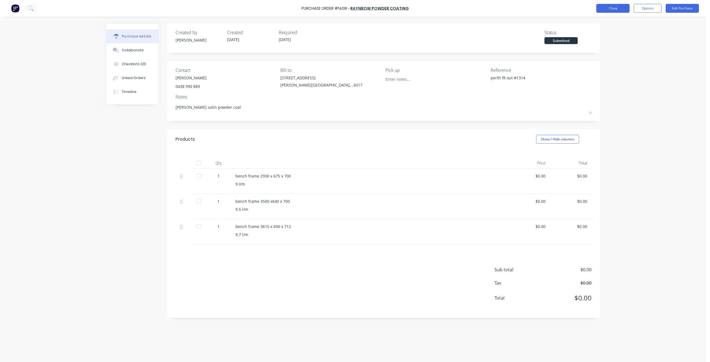
click at [611, 10] on button "Close" at bounding box center [612, 8] width 33 height 9
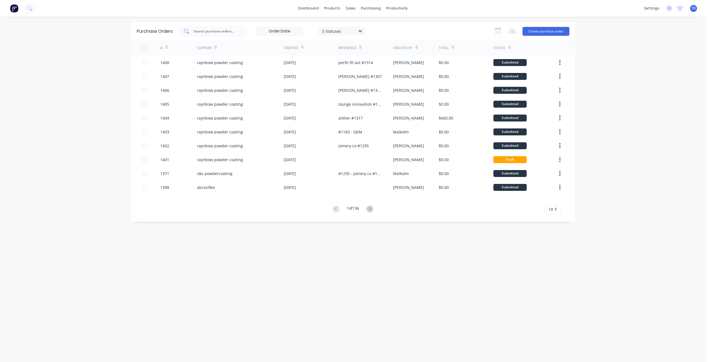
click at [217, 30] on input "text" at bounding box center [216, 32] width 46 height 6
click at [360, 28] on link "Sales Orders" at bounding box center [380, 26] width 74 height 11
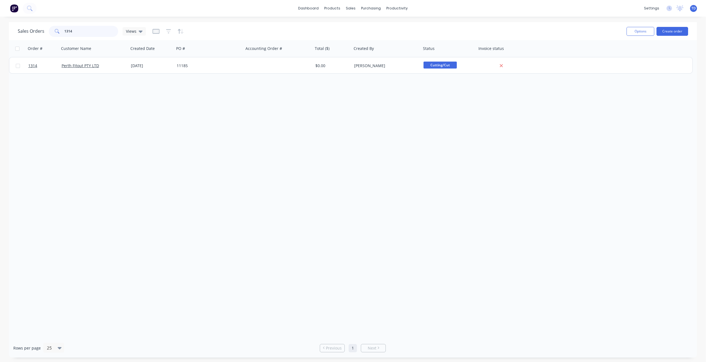
drag, startPoint x: 72, startPoint y: 30, endPoint x: 67, endPoint y: 27, distance: 5.2
click at [67, 27] on input "1314" at bounding box center [91, 31] width 54 height 11
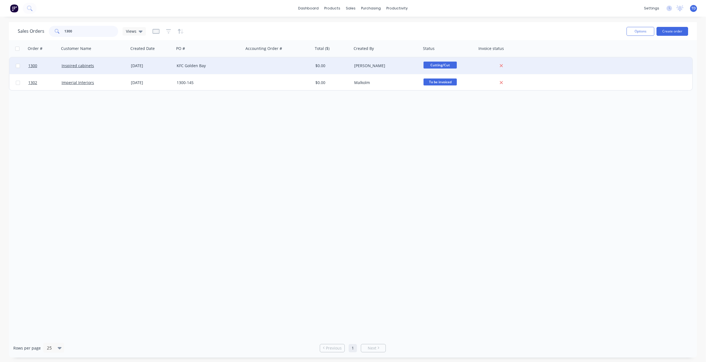
type input "1300"
click at [211, 66] on div "KFC Golden Bay" at bounding box center [208, 66] width 62 height 6
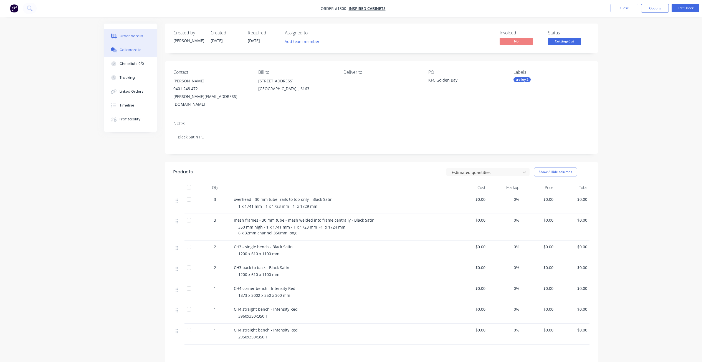
drag, startPoint x: 127, startPoint y: 47, endPoint x: 124, endPoint y: 50, distance: 4.9
click at [125, 48] on button "Collaborate" at bounding box center [130, 50] width 53 height 14
